Goal: Task Accomplishment & Management: Use online tool/utility

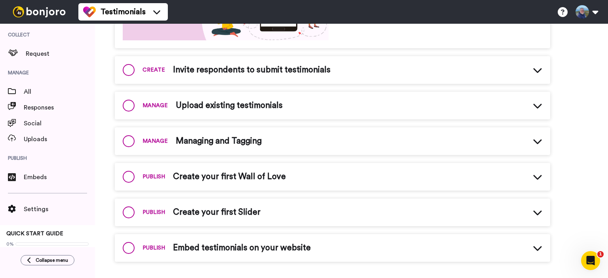
scroll to position [227, 0]
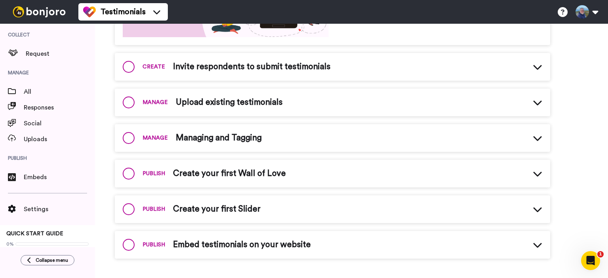
click at [537, 176] on icon at bounding box center [537, 174] width 8 height 5
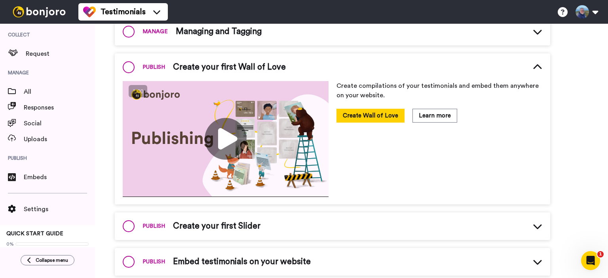
scroll to position [350, 0]
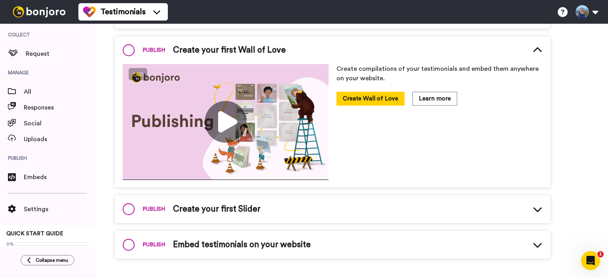
click at [423, 216] on div "PUBLISH Create your first Slider" at bounding box center [333, 210] width 436 height 28
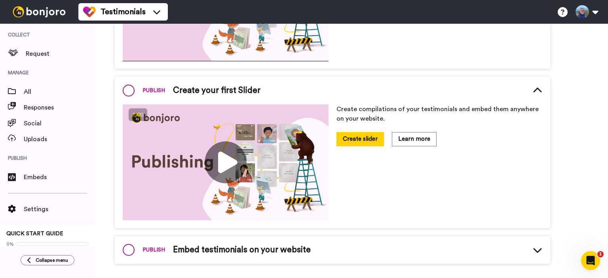
scroll to position [474, 0]
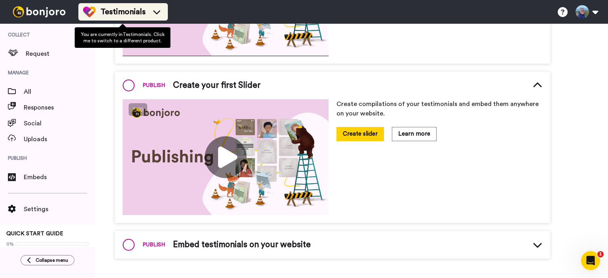
click at [158, 12] on icon at bounding box center [156, 12] width 13 height 8
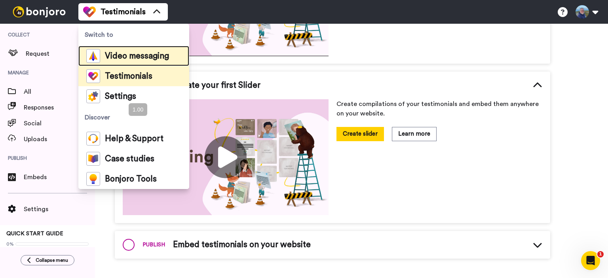
click at [132, 55] on span "Video messaging" at bounding box center [137, 56] width 64 height 8
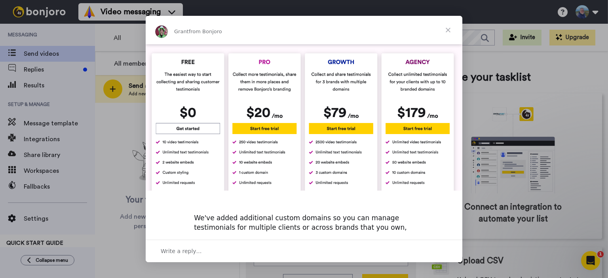
scroll to position [364, 0]
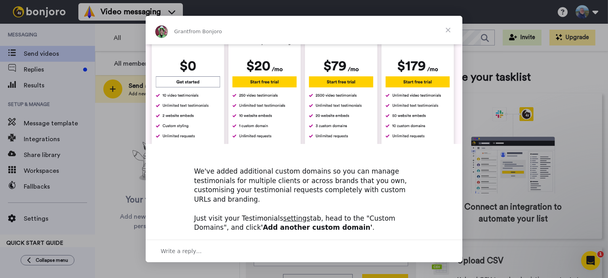
click at [449, 29] on span "Close" at bounding box center [448, 30] width 29 height 29
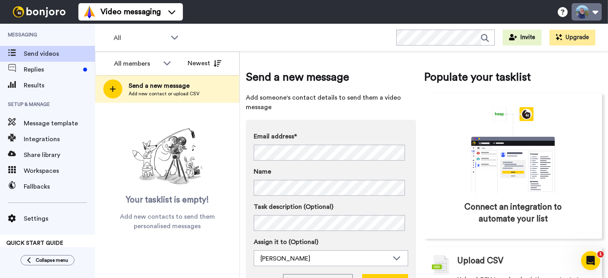
click at [596, 12] on button at bounding box center [587, 11] width 30 height 17
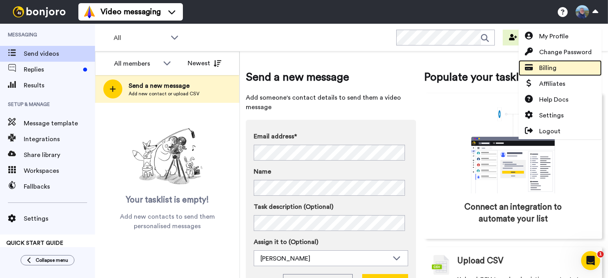
click at [555, 67] on span "Billing" at bounding box center [547, 68] width 17 height 10
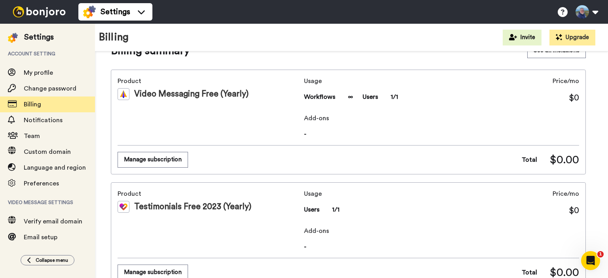
scroll to position [10, 0]
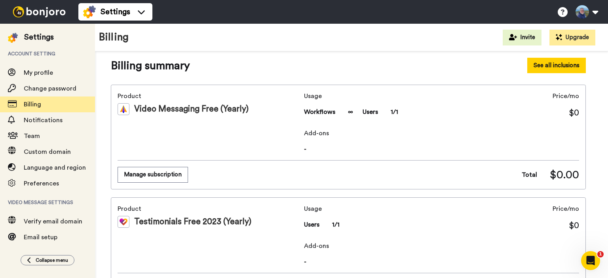
click at [542, 62] on button "See all inclusions" at bounding box center [557, 65] width 59 height 15
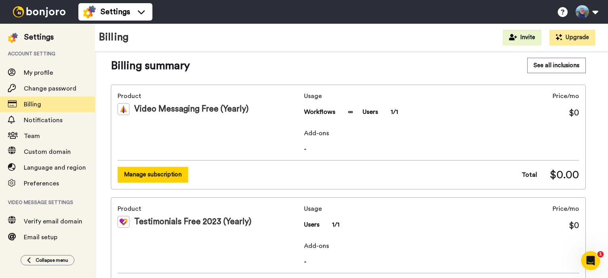
click at [146, 171] on button "Manage subscription" at bounding box center [153, 174] width 70 height 15
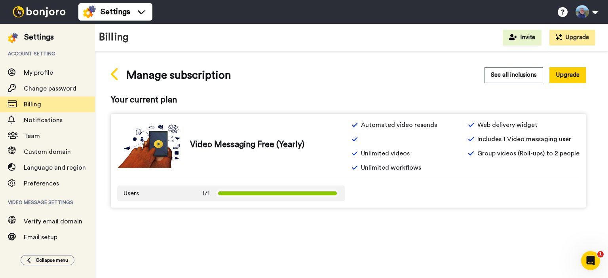
click at [116, 74] on icon at bounding box center [115, 74] width 9 height 14
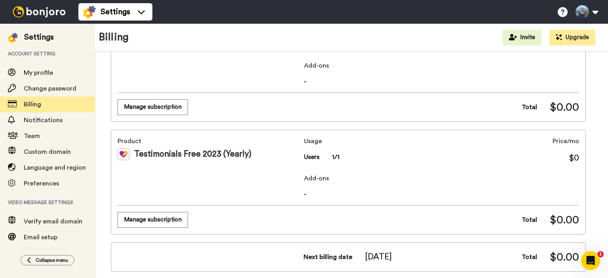
scroll to position [79, 0]
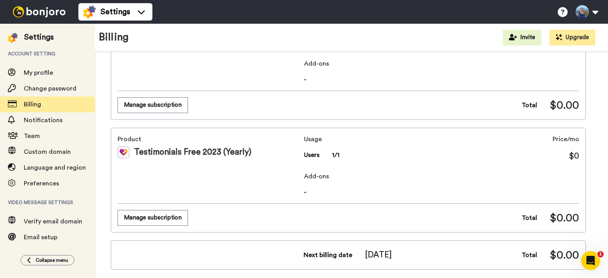
click at [123, 152] on img at bounding box center [124, 153] width 12 height 12
click at [175, 149] on div "Testimonials Free 2023 (Yearly)" at bounding box center [209, 153] width 183 height 12
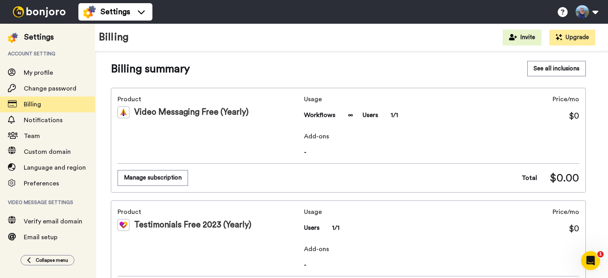
scroll to position [0, 0]
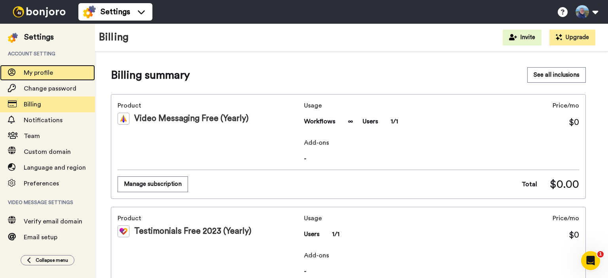
click at [35, 74] on span "My profile" at bounding box center [38, 73] width 29 height 6
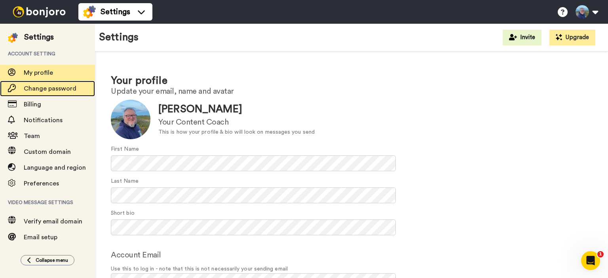
click at [59, 87] on span "Change password" at bounding box center [50, 89] width 53 height 6
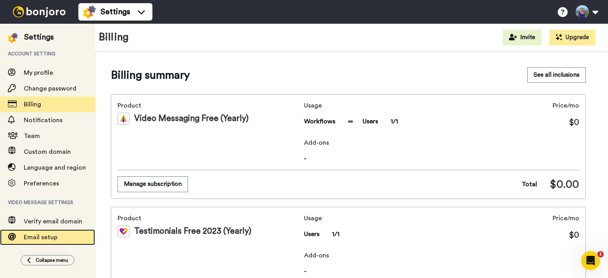
click at [39, 237] on span "Email setup" at bounding box center [41, 237] width 34 height 6
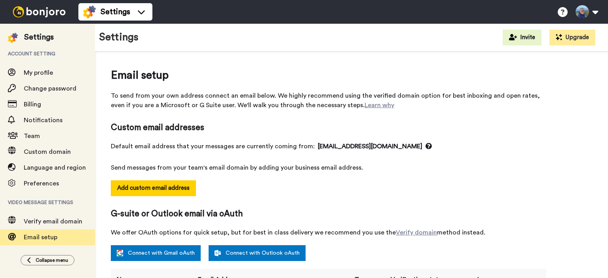
select select "131364"
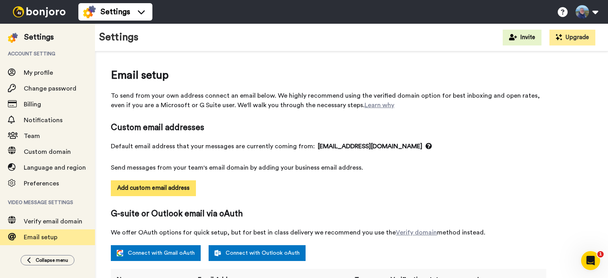
click at [156, 187] on button "Add custom email address" at bounding box center [153, 189] width 85 height 16
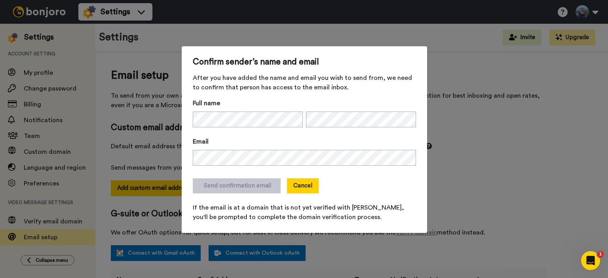
click at [301, 185] on button "Cancel" at bounding box center [303, 186] width 32 height 15
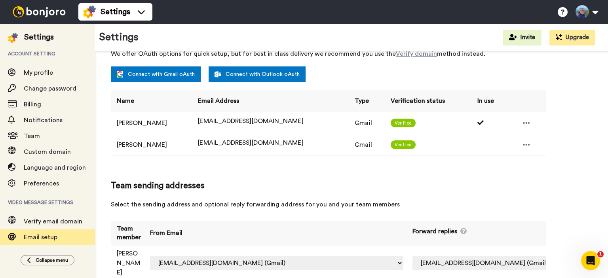
scroll to position [184, 0]
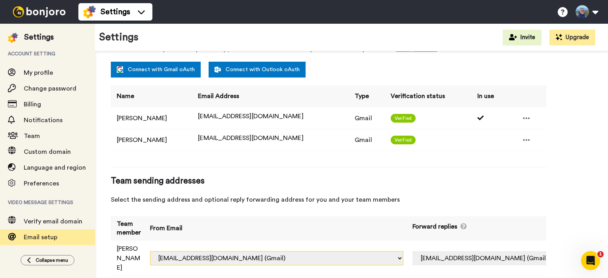
click at [337, 251] on select "colin.stevens@inbound.bonjoromail.com (Default) colin@elephas.ltd (Gmail) suppo…" at bounding box center [276, 258] width 253 height 14
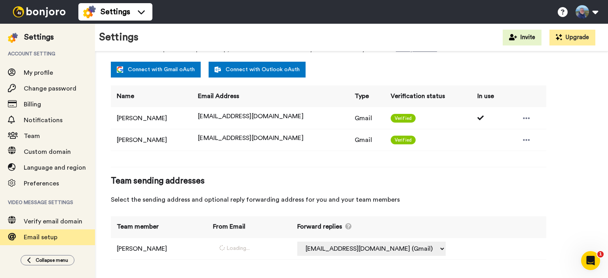
select select "131528"
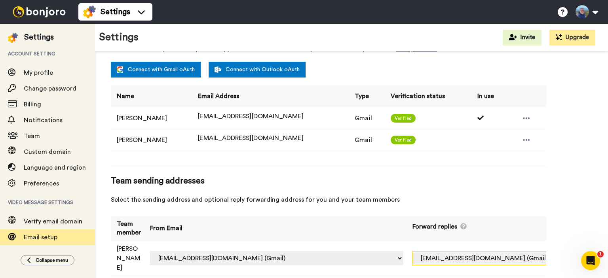
click at [507, 251] on select "Off colin@elephas.ltd (Gmail) support@ezecontent.com (Gmail)" at bounding box center [487, 258] width 149 height 14
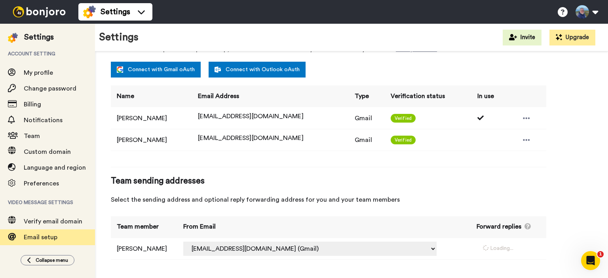
select select "131528"
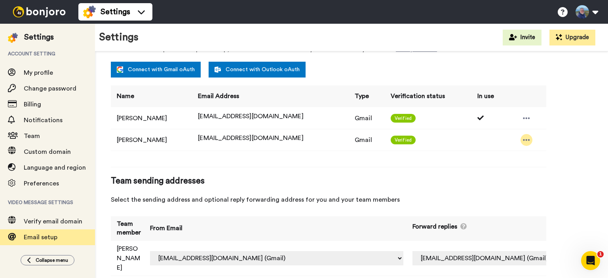
click at [523, 141] on icon at bounding box center [526, 140] width 7 height 8
click at [521, 117] on div at bounding box center [527, 118] width 12 height 12
click at [454, 141] on div "Verified" at bounding box center [430, 140] width 78 height 9
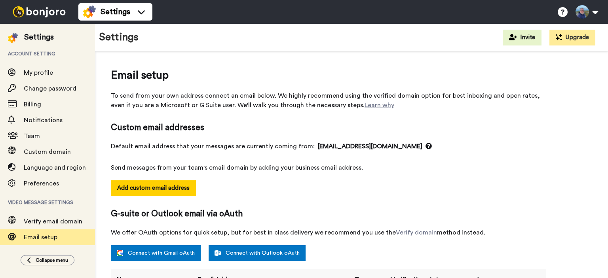
select select "131528"
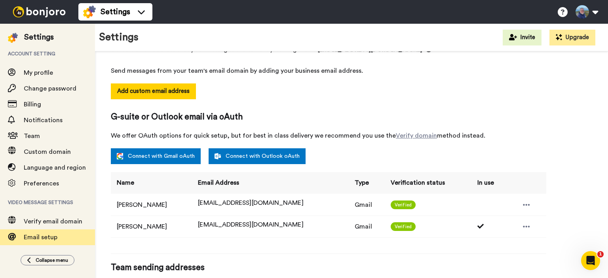
scroll to position [119, 0]
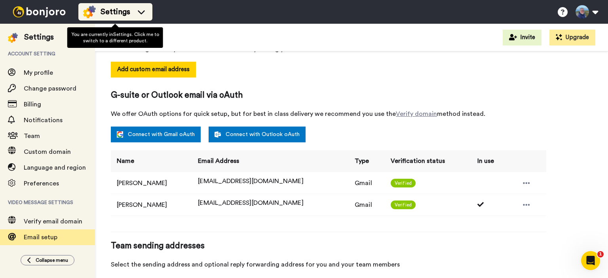
click at [139, 11] on icon at bounding box center [141, 12] width 13 height 8
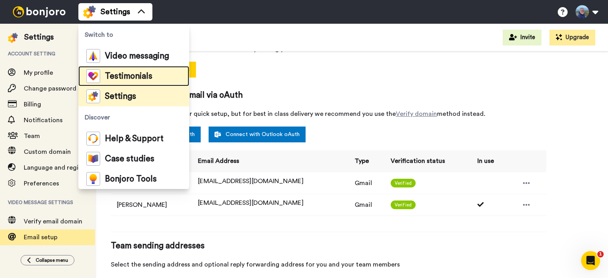
click at [128, 75] on span "Testimonials" at bounding box center [129, 76] width 48 height 8
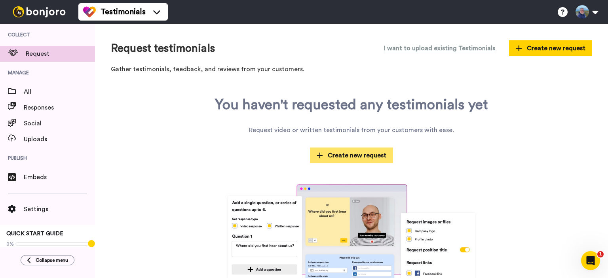
click at [350, 155] on span "Create new request" at bounding box center [352, 156] width 70 height 10
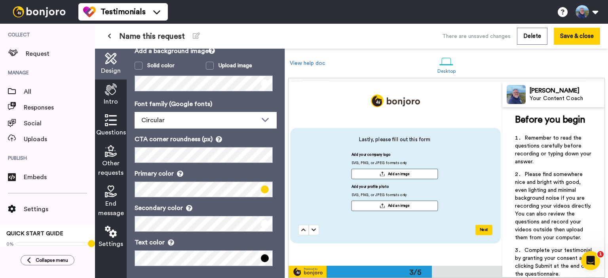
scroll to position [83, 0]
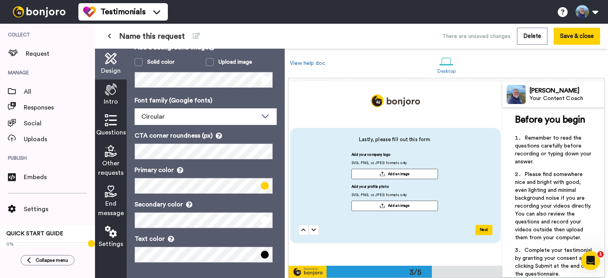
click at [110, 122] on icon at bounding box center [111, 120] width 12 height 12
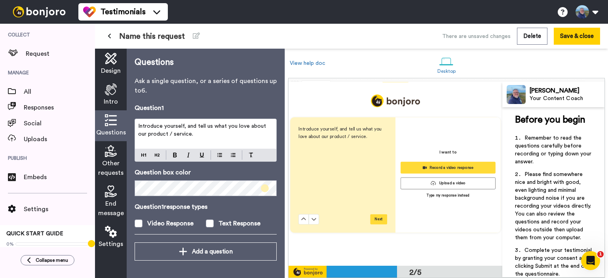
scroll to position [187, 0]
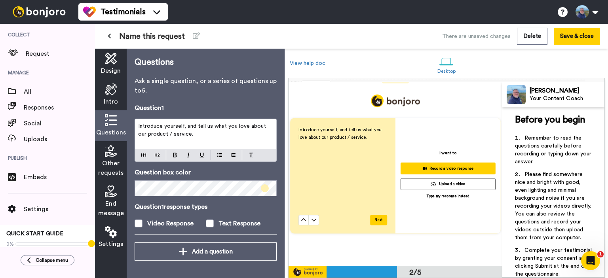
click at [111, 164] on span "Other requests" at bounding box center [110, 168] width 25 height 19
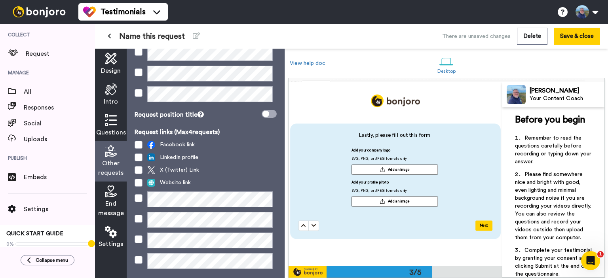
scroll to position [119, 0]
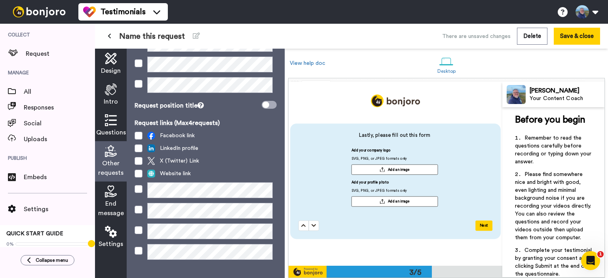
click at [112, 199] on span "End message" at bounding box center [111, 208] width 26 height 19
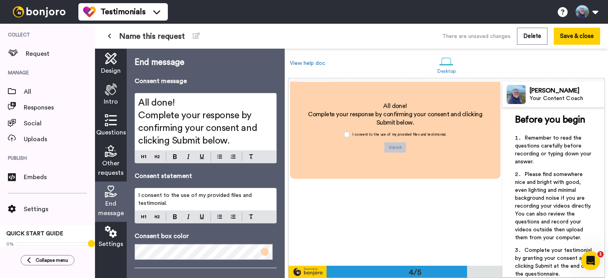
scroll to position [660, 0]
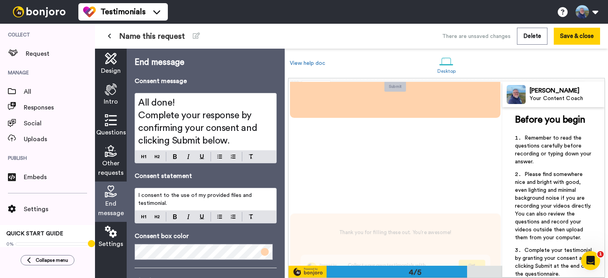
click at [590, 258] on icon "Open Intercom Messenger" at bounding box center [591, 261] width 13 height 13
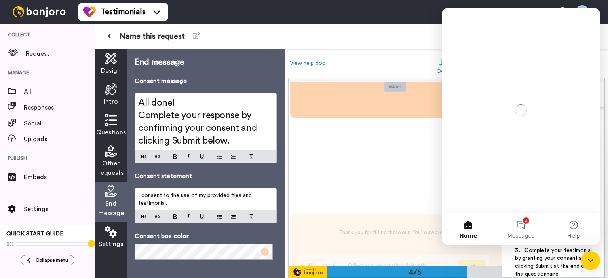
scroll to position [0, 0]
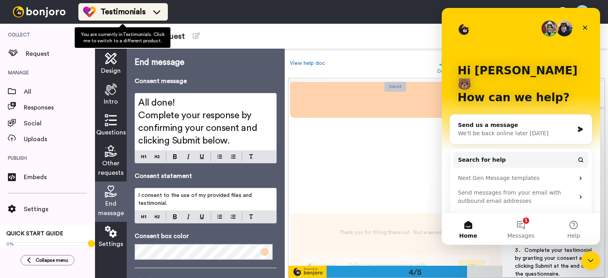
click at [106, 10] on span "Testimonials" at bounding box center [123, 11] width 45 height 11
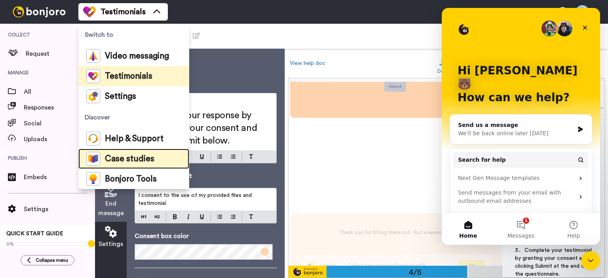
click at [113, 159] on span "Case studies" at bounding box center [130, 159] width 50 height 8
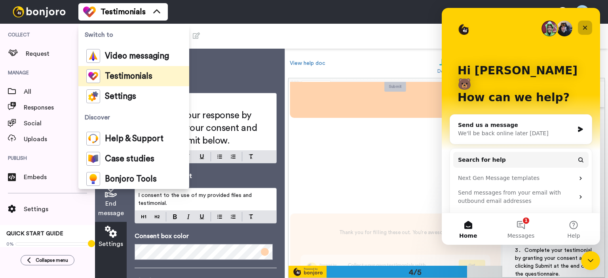
click at [585, 28] on icon "Close" at bounding box center [585, 28] width 4 height 4
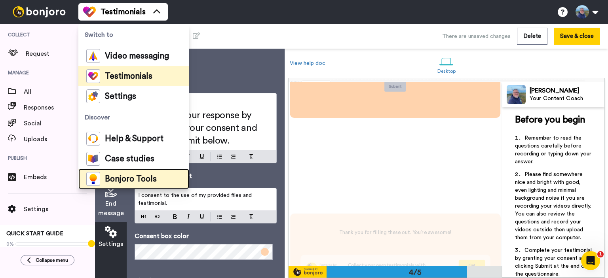
click at [117, 179] on span "Bonjoro Tools" at bounding box center [131, 179] width 52 height 8
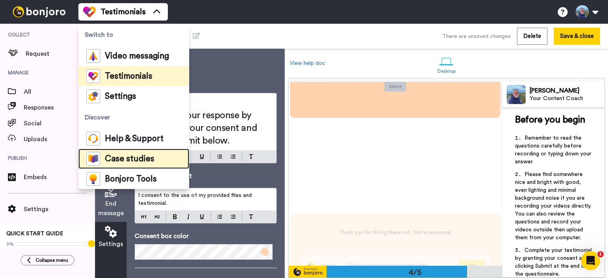
click at [122, 159] on span "Case studies" at bounding box center [130, 159] width 50 height 8
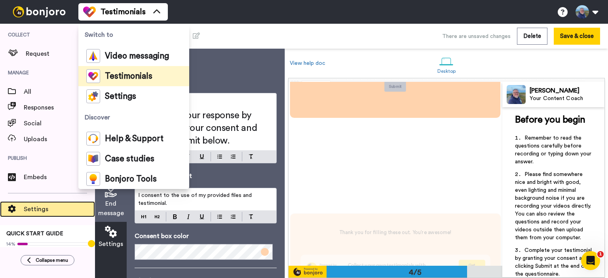
click at [26, 210] on span "Settings" at bounding box center [59, 210] width 71 height 10
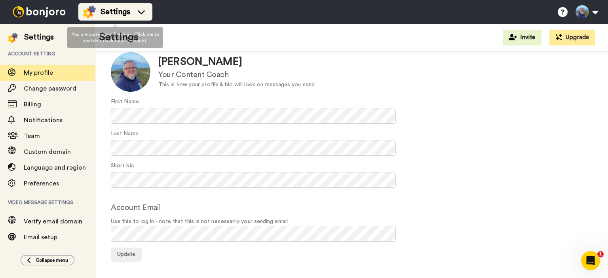
click at [141, 10] on icon at bounding box center [141, 12] width 13 height 8
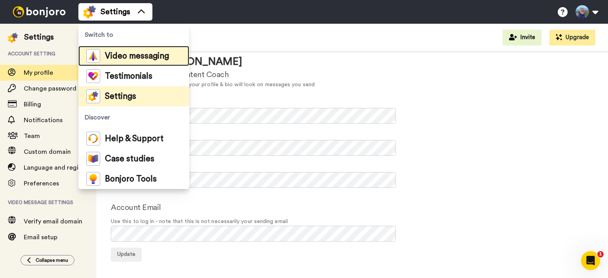
click at [125, 56] on span "Video messaging" at bounding box center [137, 56] width 64 height 8
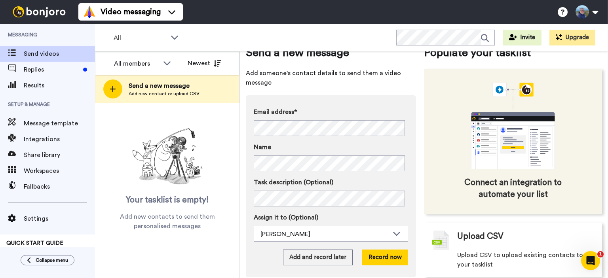
scroll to position [38, 0]
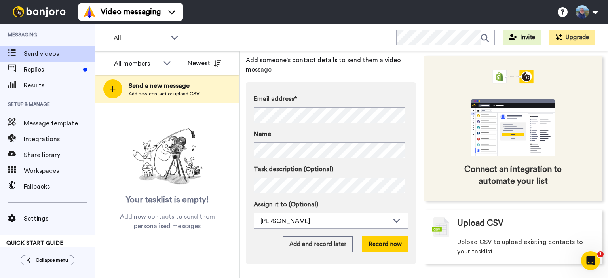
click at [493, 142] on icon "animation" at bounding box center [487, 145] width 22 height 6
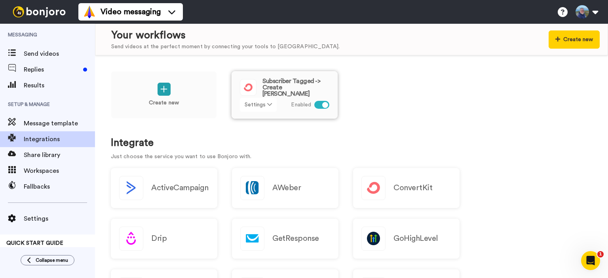
click at [268, 106] on icon at bounding box center [269, 105] width 5 height 6
click at [392, 105] on div "Create new Subscriber Tagged -> Create Bonjoro Settings Enabled" at bounding box center [352, 100] width 482 height 58
click at [589, 258] on icon "Open Intercom Messenger" at bounding box center [591, 261] width 13 height 13
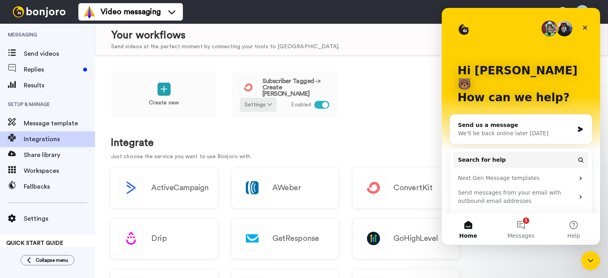
click at [508, 121] on div "Send us a message" at bounding box center [516, 125] width 116 height 8
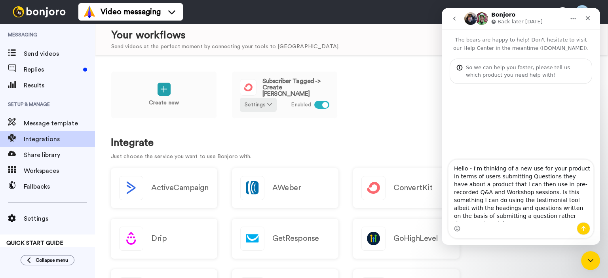
click at [503, 220] on textarea "Hello - I'm thinking of a new use for your product in terms of users submitting…" at bounding box center [521, 191] width 145 height 63
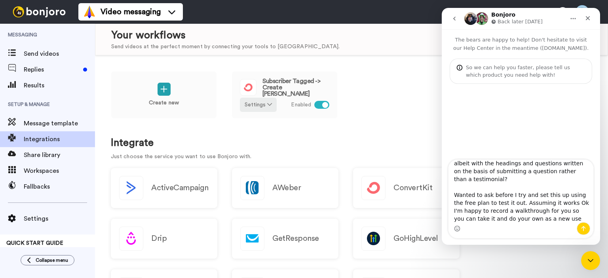
scroll to position [53, 0]
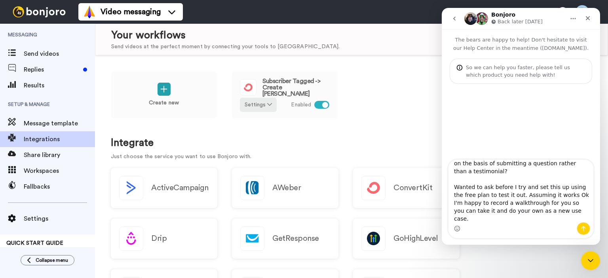
type textarea "Hello - I'm thinking of a new use for your product in terms of users submitting…"
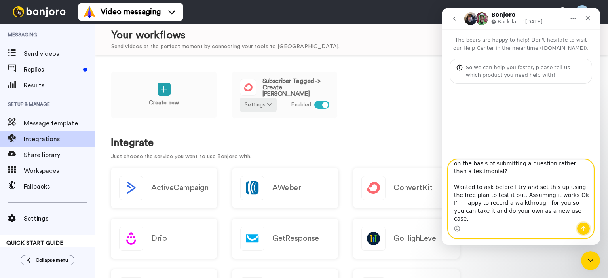
click at [581, 227] on icon "Send a message…" at bounding box center [584, 229] width 6 height 6
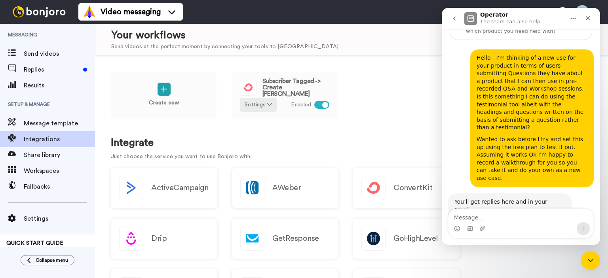
scroll to position [34, 0]
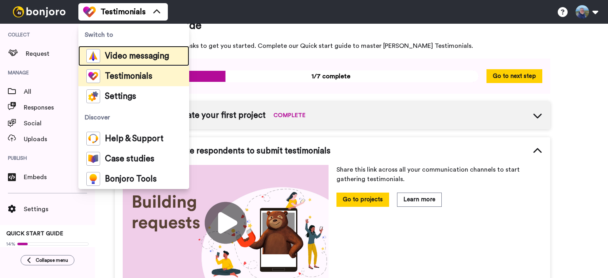
click at [120, 54] on span "Video messaging" at bounding box center [137, 56] width 64 height 8
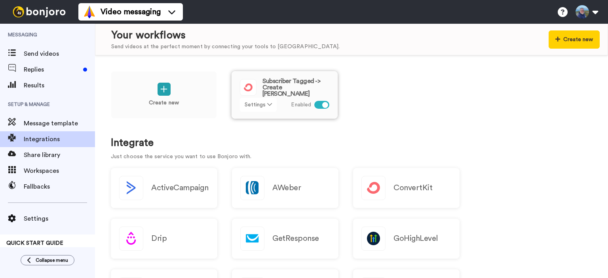
click at [261, 103] on button "Settings" at bounding box center [258, 105] width 37 height 14
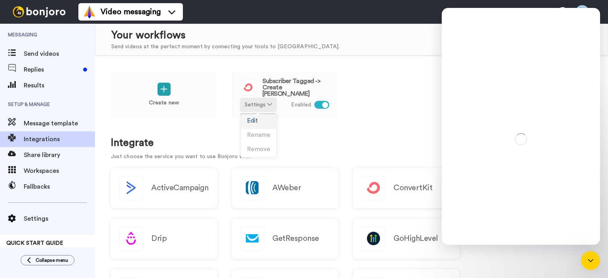
click at [254, 122] on span "Edit" at bounding box center [252, 121] width 11 height 6
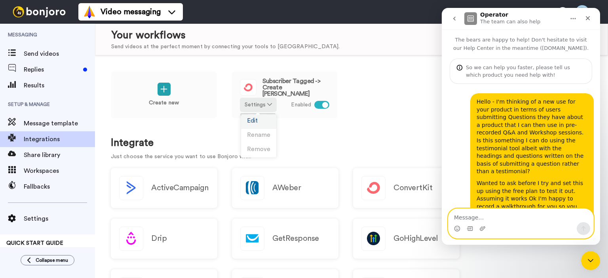
scroll to position [73, 0]
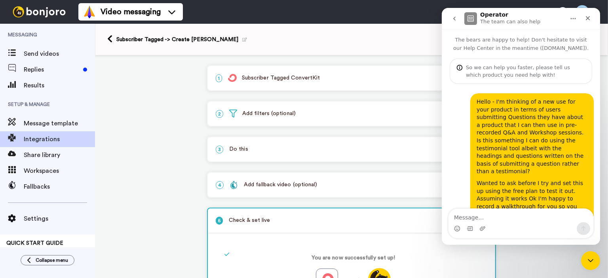
scroll to position [73, 0]
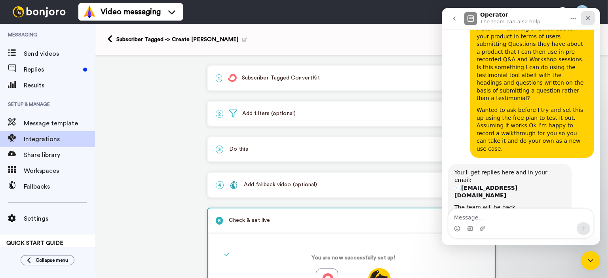
click at [588, 18] on icon "Close" at bounding box center [588, 18] width 4 height 4
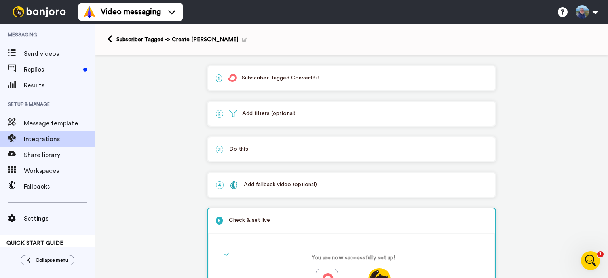
click at [250, 76] on p "1 Subscriber Tagged ConvertKit" at bounding box center [352, 78] width 272 height 8
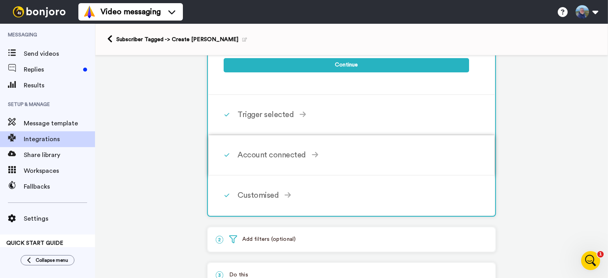
scroll to position [356, 0]
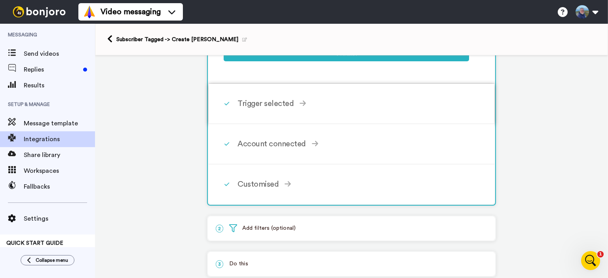
click at [260, 102] on div "Trigger selected" at bounding box center [354, 104] width 232 height 12
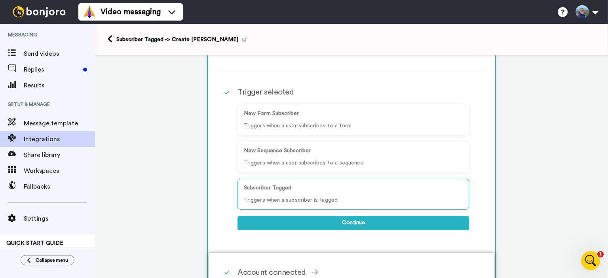
scroll to position [117, 0]
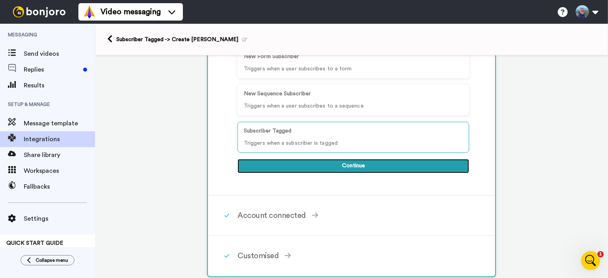
click at [299, 166] on button "Continue" at bounding box center [354, 166] width 232 height 14
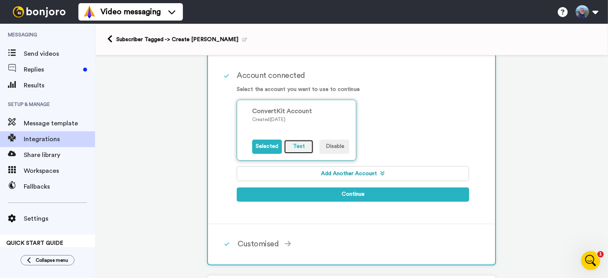
click at [293, 145] on button "Test" at bounding box center [299, 147] width 30 height 14
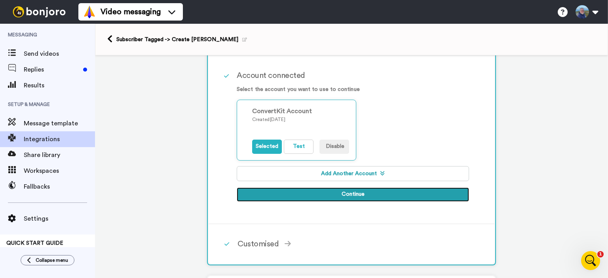
click at [312, 193] on button "Continue" at bounding box center [353, 195] width 232 height 14
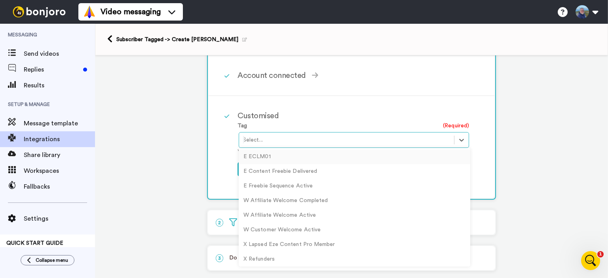
click at [282, 144] on div "Select..." at bounding box center [346, 140] width 215 height 13
click at [263, 256] on div "C Create Bonjoro" at bounding box center [355, 258] width 232 height 15
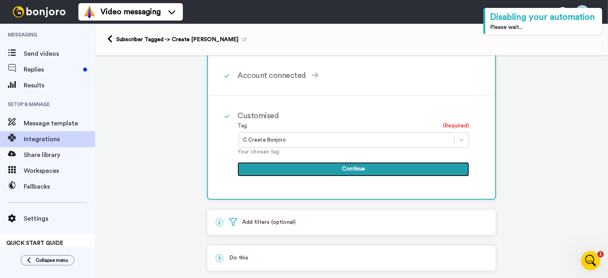
click at [297, 169] on button "Continue" at bounding box center [354, 169] width 232 height 14
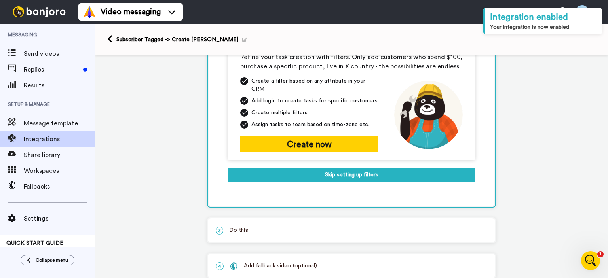
scroll to position [37, 0]
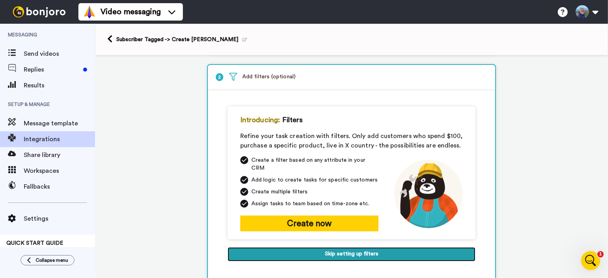
click at [274, 248] on button "Skip setting up filters" at bounding box center [352, 255] width 248 height 14
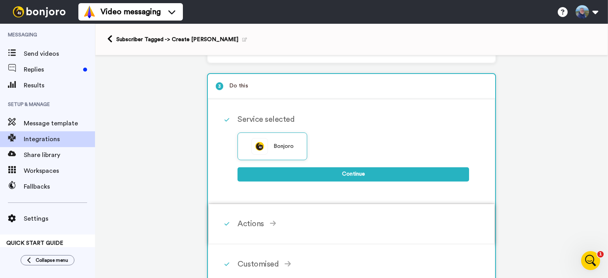
scroll to position [76, 0]
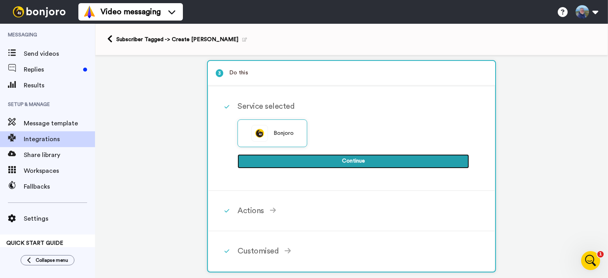
click at [303, 159] on button "Continue" at bounding box center [354, 161] width 232 height 14
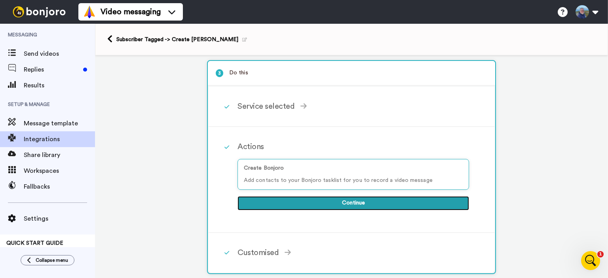
click at [298, 201] on button "Continue" at bounding box center [354, 203] width 232 height 14
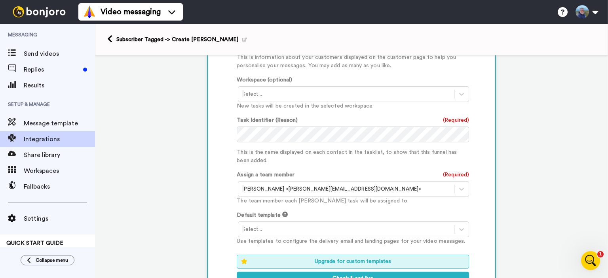
scroll to position [393, 0]
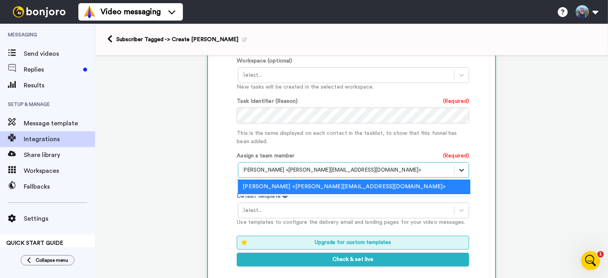
click at [458, 166] on icon at bounding box center [462, 170] width 8 height 8
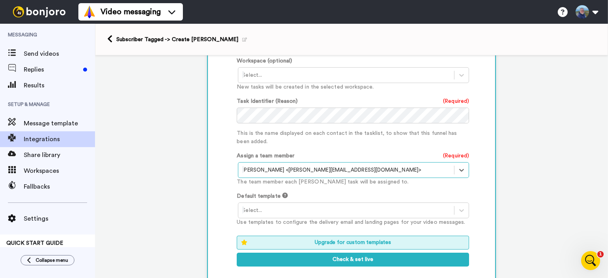
click at [429, 166] on div at bounding box center [346, 171] width 208 height 10
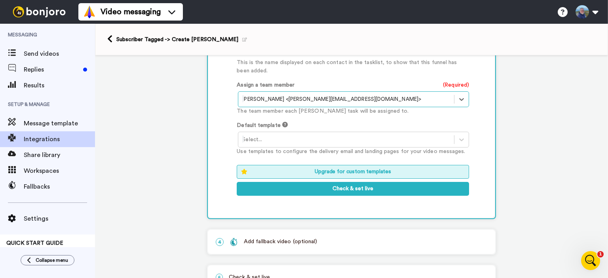
scroll to position [472, 0]
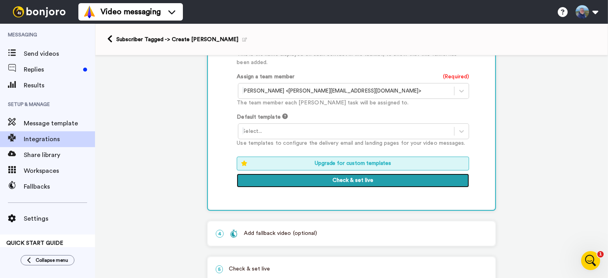
click at [328, 174] on button "Check & set live" at bounding box center [353, 181] width 232 height 14
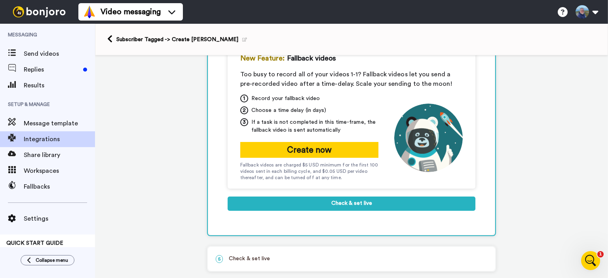
scroll to position [181, 0]
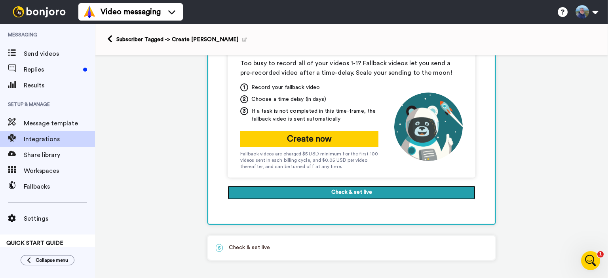
click at [324, 193] on button "Check & set live" at bounding box center [352, 193] width 248 height 14
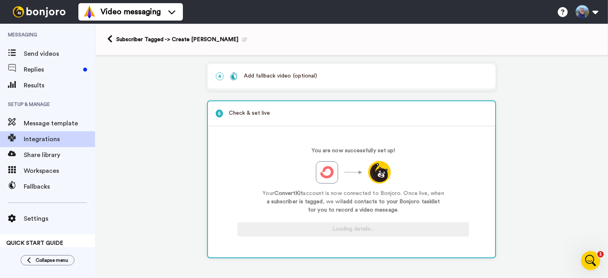
scroll to position [107, 0]
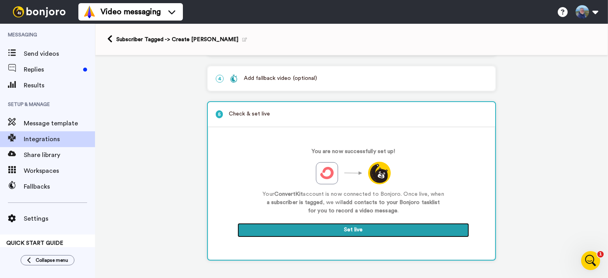
click at [303, 228] on button "Set live" at bounding box center [354, 230] width 232 height 14
